Goal: Communication & Community: Answer question/provide support

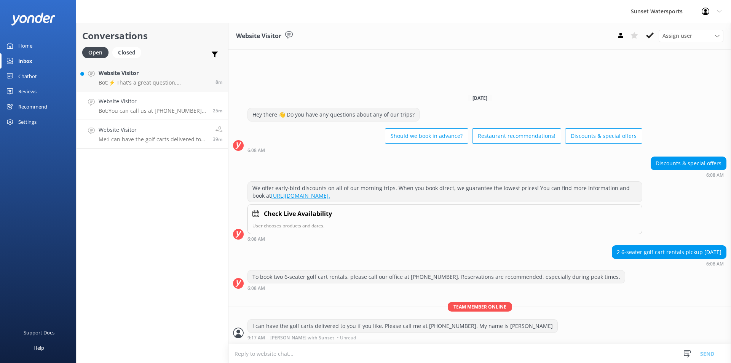
click at [178, 109] on p "Bot: You can call us at [PHONE_NUMBER] to speak with someone in person." at bounding box center [153, 110] width 108 height 7
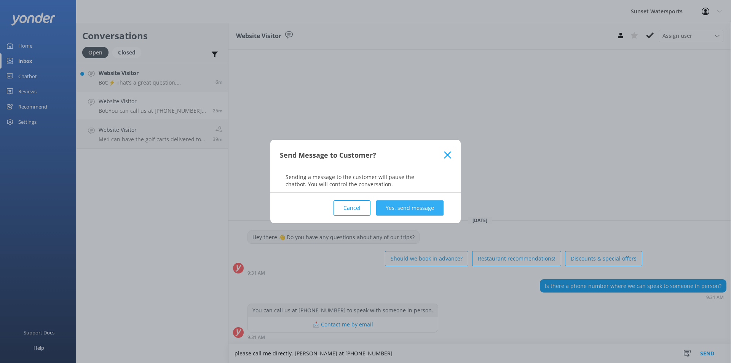
type textarea "please call me directly. [PERSON_NAME] at [PHONE_NUMBER]"
click at [396, 208] on button "Yes, send message" at bounding box center [409, 207] width 67 height 15
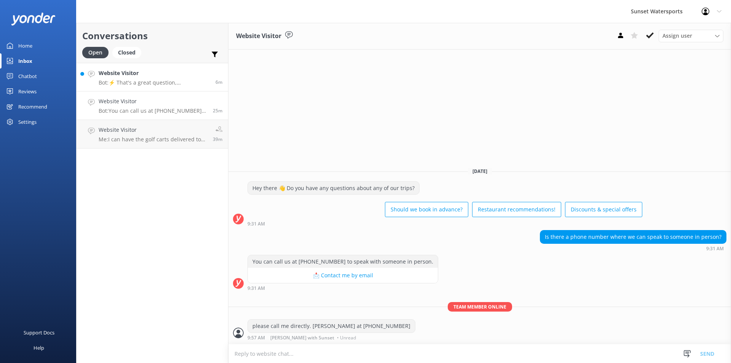
click at [145, 82] on p "Bot: ⚡ That's a great question, unfortunately I do not know the answer. I'm goi…" at bounding box center [154, 82] width 111 height 7
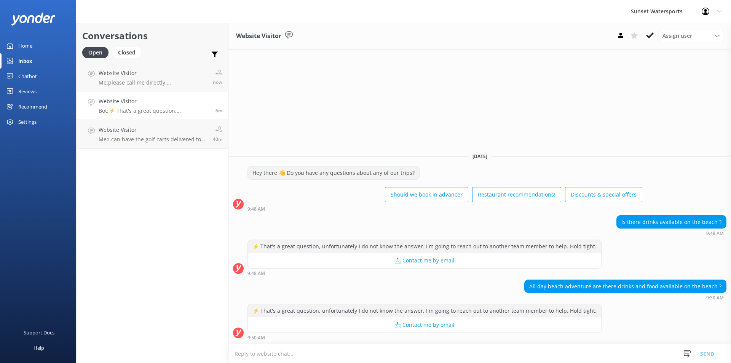
click at [256, 354] on textarea at bounding box center [479, 353] width 502 height 19
click at [282, 353] on textarea "No there isnt a resztaurant on the beach." at bounding box center [479, 353] width 502 height 19
click at [343, 355] on textarea "No there isnt a restaurant on the beach." at bounding box center [479, 353] width 502 height 19
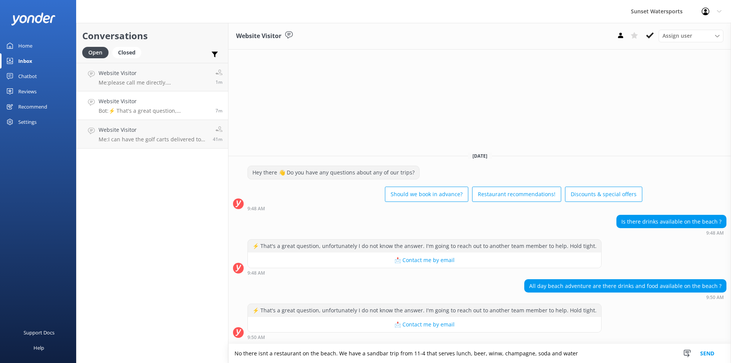
click at [492, 352] on textarea "No there isnt a restaurant on the beach. We have a sandbar trip from 11-4 that …" at bounding box center [479, 353] width 502 height 19
click at [569, 350] on textarea "No there isnt a restaurant on the beach. We have a sandbar trip from 11-4 that …" at bounding box center [479, 353] width 502 height 19
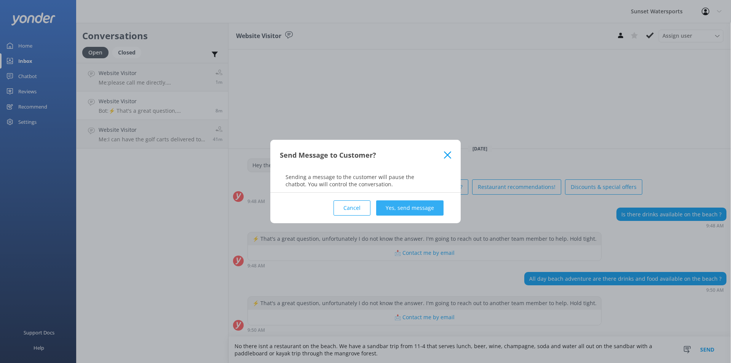
type textarea "No there isnt a restaurant on the beach. We have a sandbar trip from 11-4 that …"
click at [411, 208] on button "Yes, send message" at bounding box center [409, 207] width 67 height 15
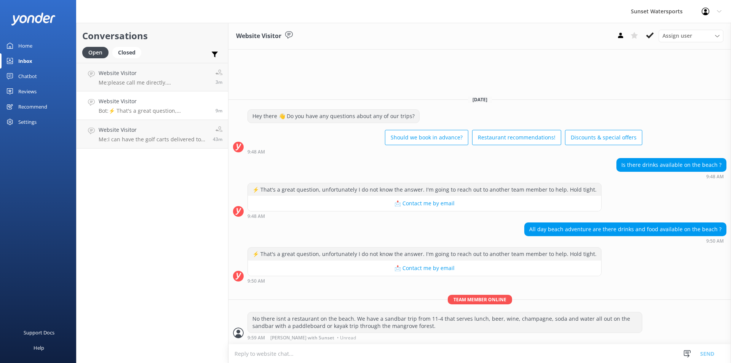
click at [286, 354] on textarea at bounding box center [479, 353] width 502 height 19
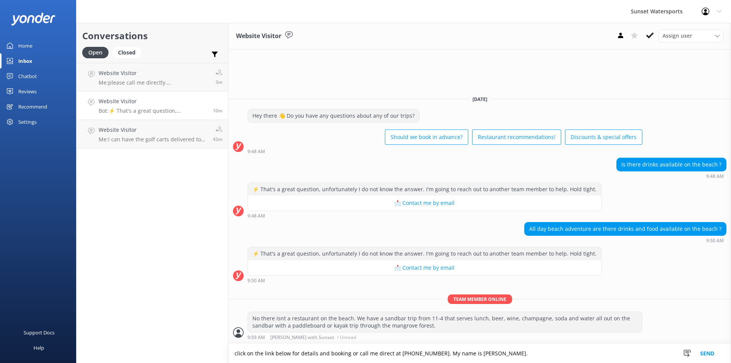
type textarea "click on the link below for details and booking or call me direct at [PHONE_NUM…"
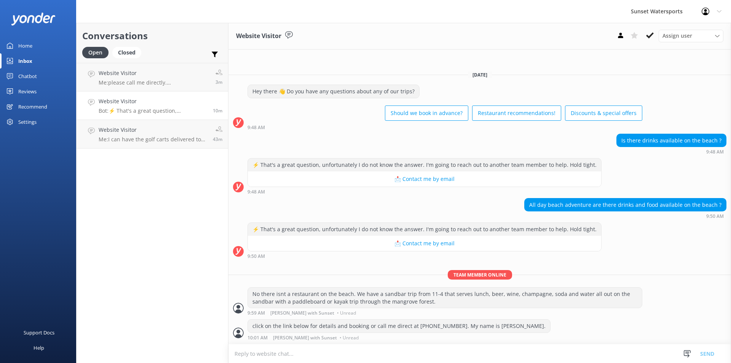
paste textarea "[URL][DOMAIN_NAME]"
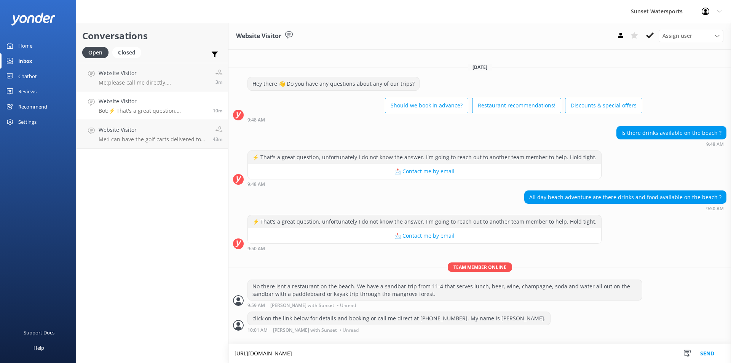
type textarea "[URL][DOMAIN_NAME]"
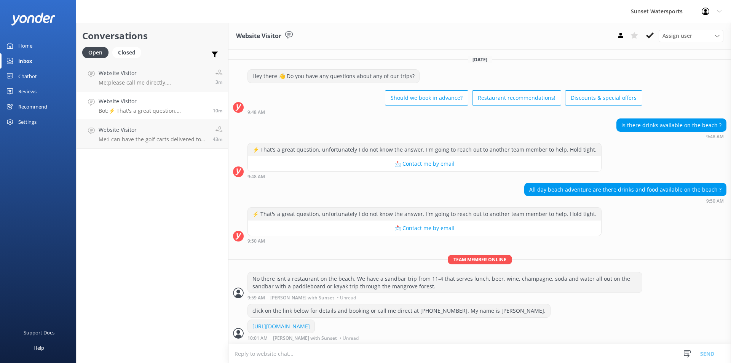
scroll to position [8, 0]
click at [165, 111] on p "Bot: ⚡ That's a great question, unfortunately I do not know the answer. I'm goi…" at bounding box center [153, 110] width 108 height 7
click at [135, 104] on h4 "Website Visitor" at bounding box center [153, 101] width 108 height 8
click at [180, 110] on p "Bot: ⚡ That's a great question, unfortunately I do not know the answer. I'm goi…" at bounding box center [153, 110] width 108 height 7
click at [183, 139] on p "Me: I can have the golf carts delivered to you if you like. Please call me at […" at bounding box center [153, 139] width 108 height 7
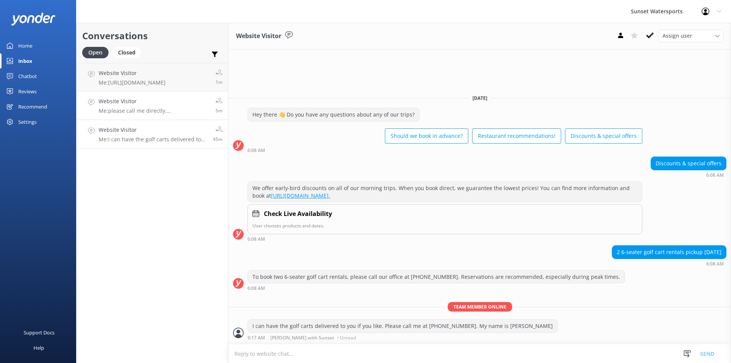
click at [162, 112] on p "Me: please call me directly. [PERSON_NAME] at [PHONE_NUMBER]" at bounding box center [154, 110] width 111 height 7
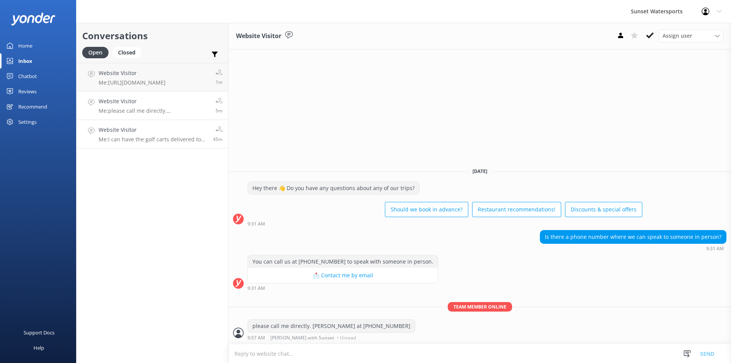
click at [159, 139] on p "Me: I can have the golf carts delivered to you if you like. Please call me at […" at bounding box center [153, 139] width 108 height 7
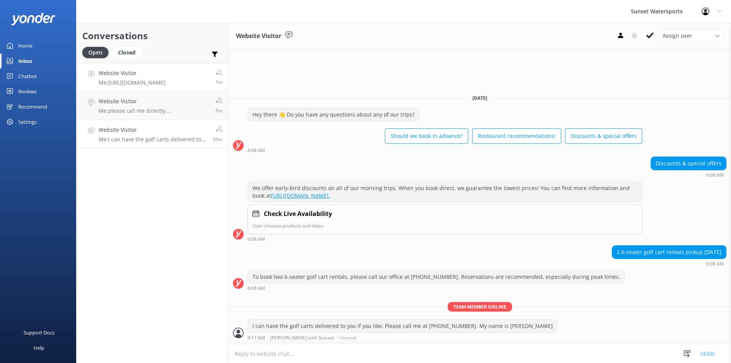
click at [134, 77] on h4 "Website Visitor" at bounding box center [132, 73] width 67 height 8
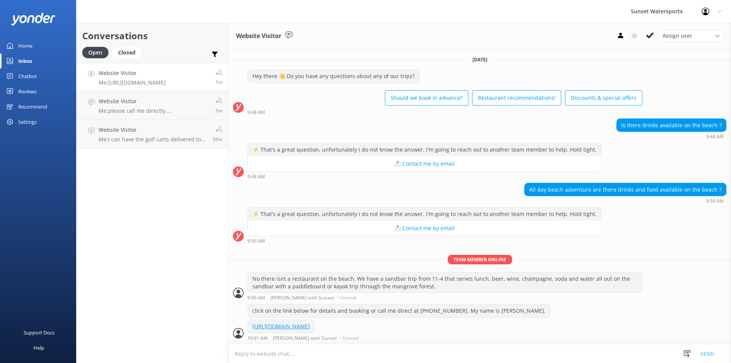
scroll to position [8, 0]
